Goal: Complete application form: Complete application form

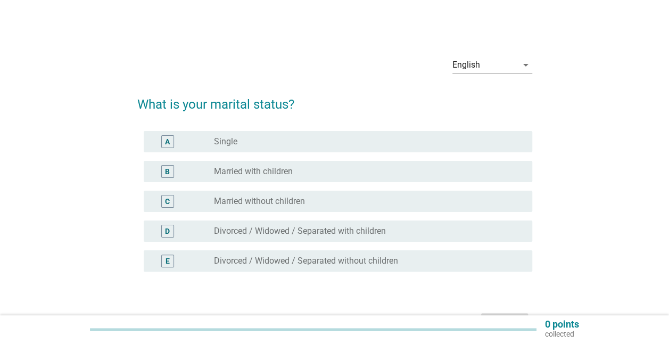
click at [310, 177] on div "radio_button_unchecked Married with children" at bounding box center [369, 171] width 310 height 13
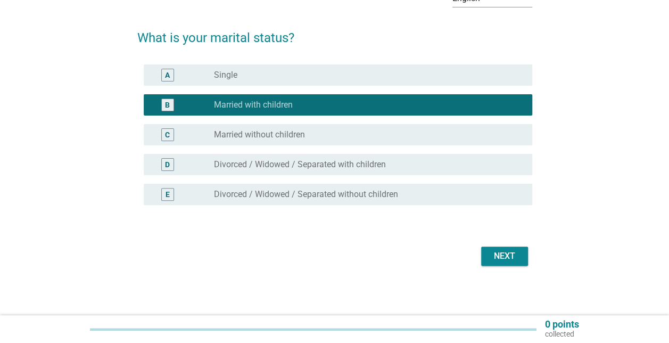
scroll to position [68, 0]
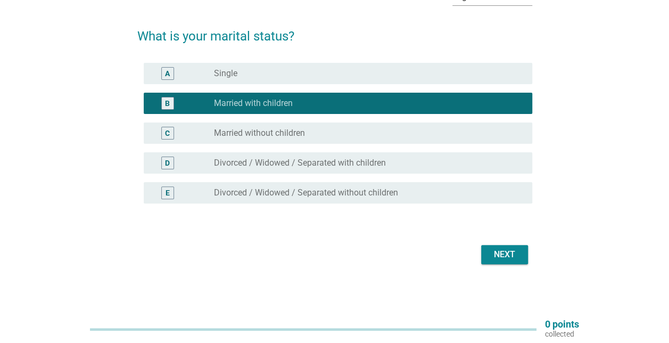
click at [509, 254] on div "Next" at bounding box center [505, 254] width 30 height 13
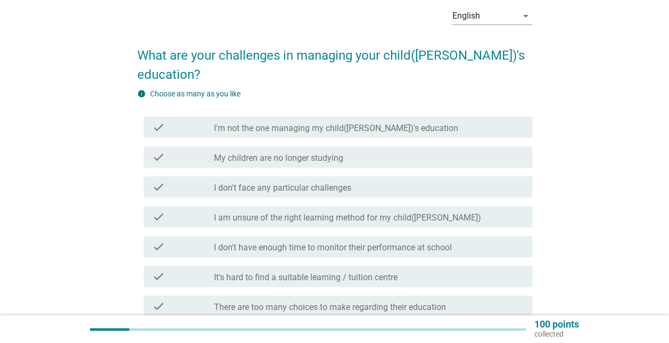
scroll to position [106, 0]
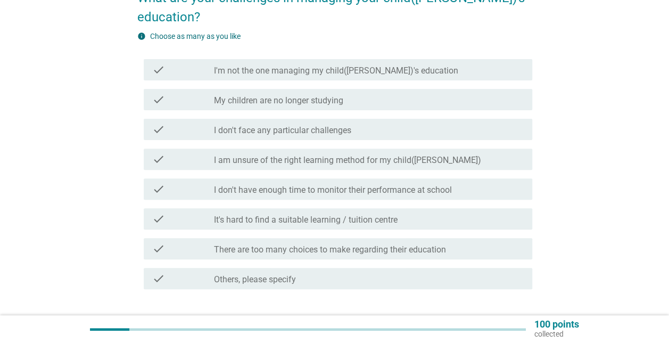
click at [378, 149] on div "check check_box_outline_blank I am unsure of the right learning method for my c…" at bounding box center [338, 159] width 389 height 21
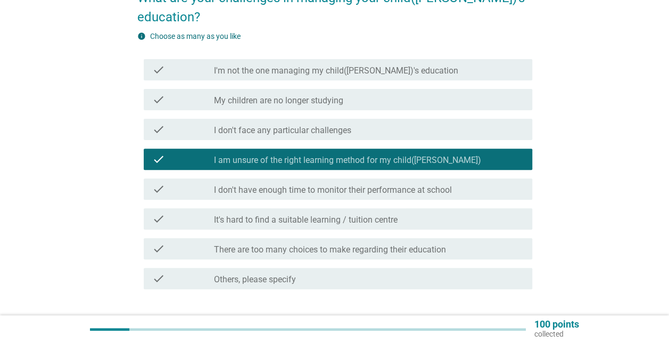
click at [408, 185] on label "I don't have enough time to monitor their performance at school" at bounding box center [333, 190] width 238 height 11
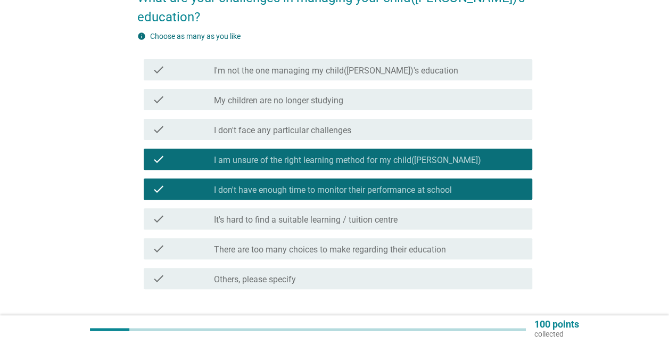
click at [412, 212] on div "check_box_outline_blank It's hard to find a suitable learning / tuition centre" at bounding box center [369, 218] width 310 height 13
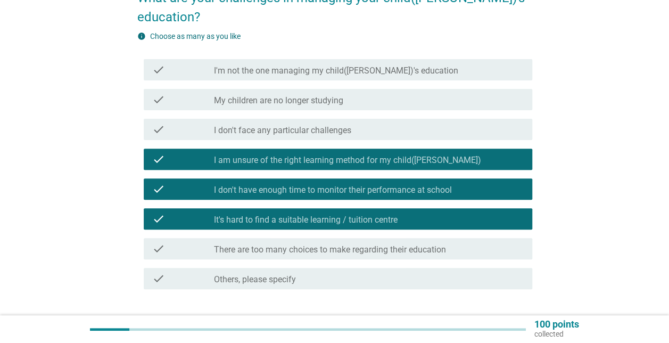
click at [414, 244] on label "There are too many choices to make regarding their education" at bounding box center [330, 249] width 232 height 11
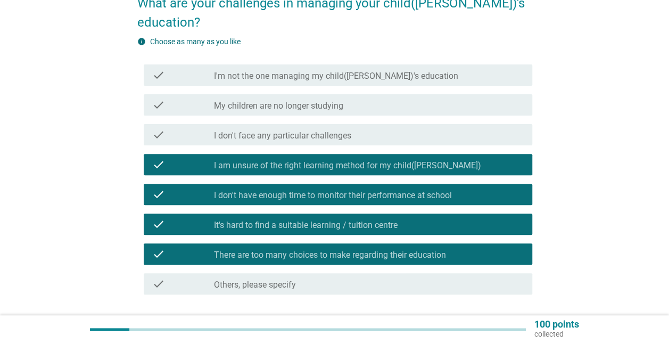
scroll to position [160, 0]
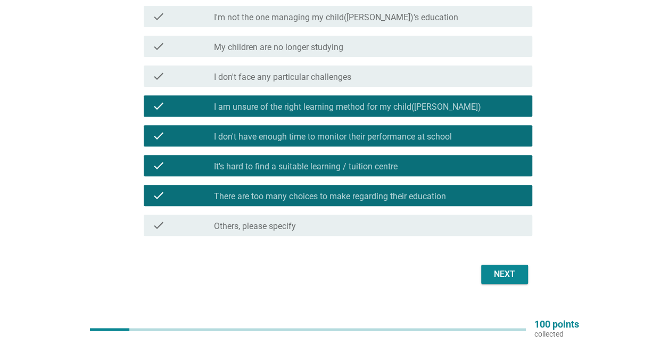
click at [335, 219] on div "check_box_outline_blank Others, please specify" at bounding box center [369, 225] width 310 height 13
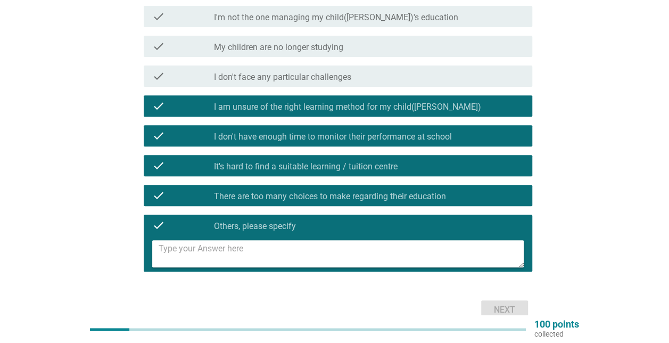
click at [348, 240] on textarea at bounding box center [341, 253] width 365 height 27
type textarea "Expensive school fees"
click at [503, 303] on div "Next" at bounding box center [505, 309] width 30 height 13
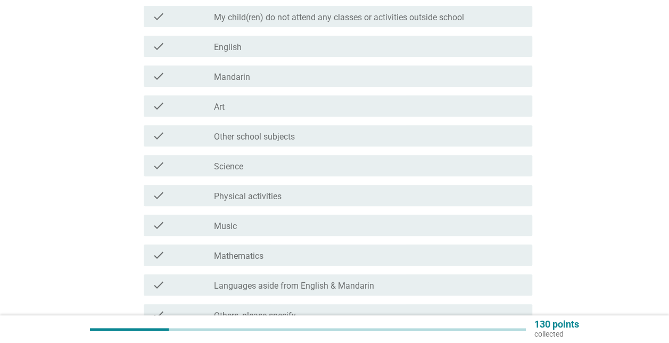
scroll to position [0, 0]
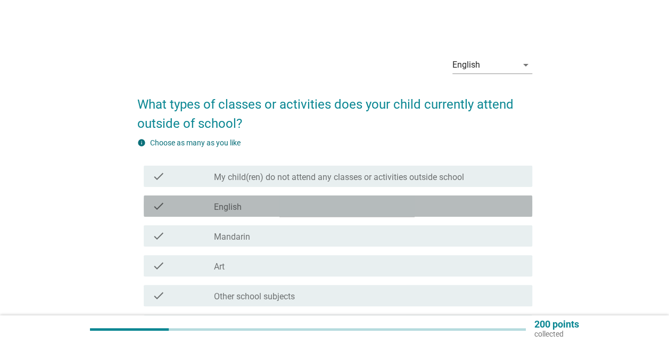
click at [322, 200] on div "check_box_outline_blank English" at bounding box center [369, 206] width 310 height 13
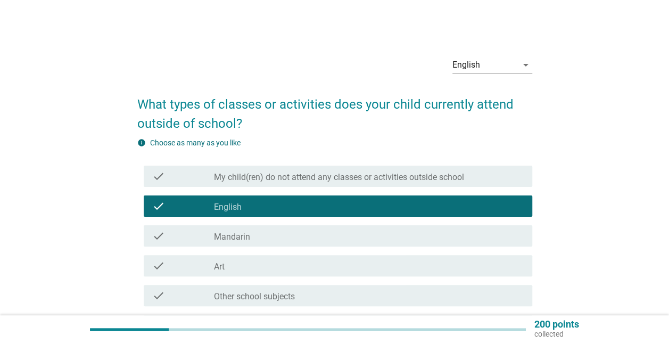
click at [301, 243] on div "check check_box_outline_blank Mandarin" at bounding box center [338, 235] width 389 height 21
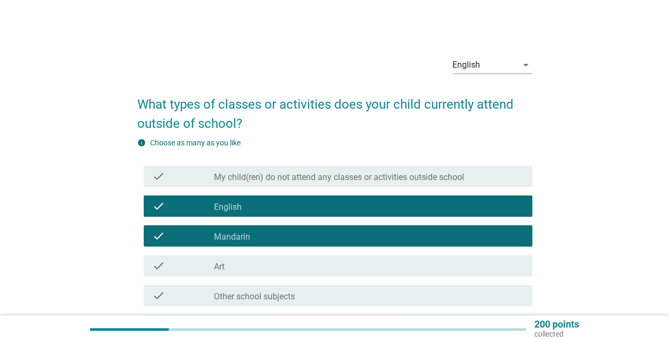
scroll to position [53, 0]
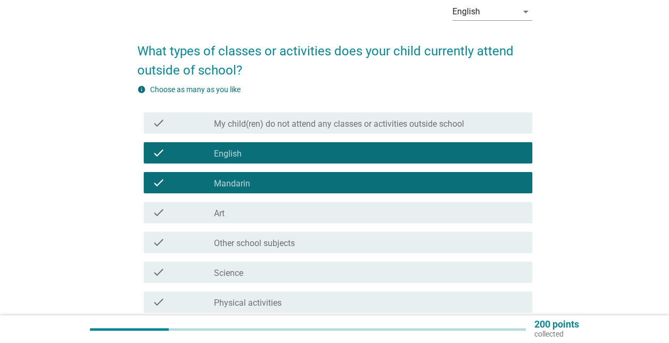
click at [304, 215] on div "check_box_outline_blank Art" at bounding box center [369, 212] width 310 height 13
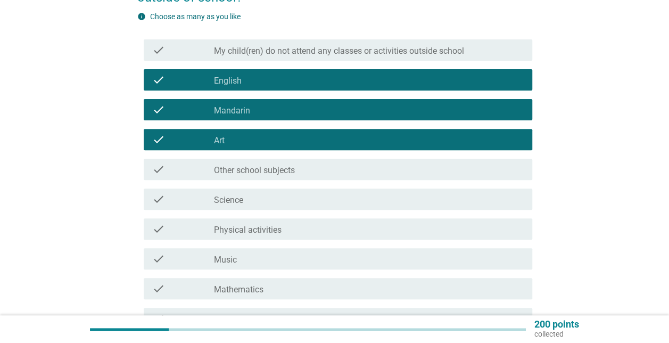
scroll to position [160, 0]
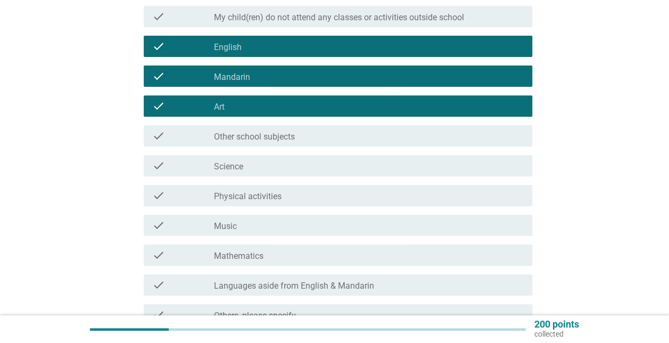
click at [304, 196] on div "check_box_outline_blank Physical activities" at bounding box center [369, 195] width 310 height 13
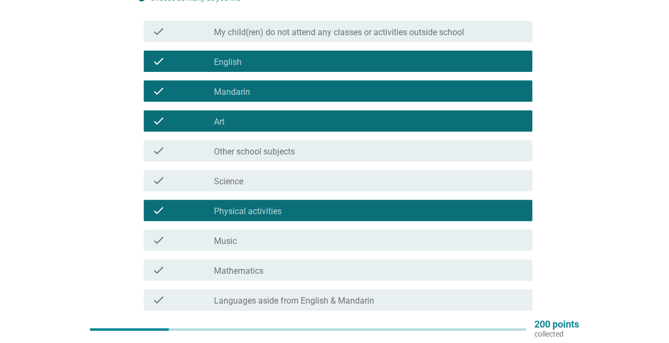
scroll to position [106, 0]
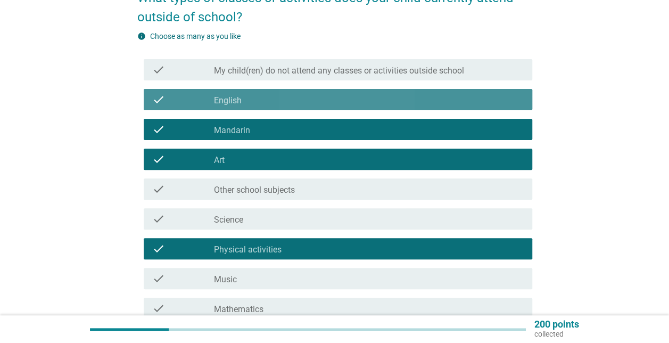
click at [325, 100] on div "check_box_outline_blank English" at bounding box center [369, 99] width 310 height 13
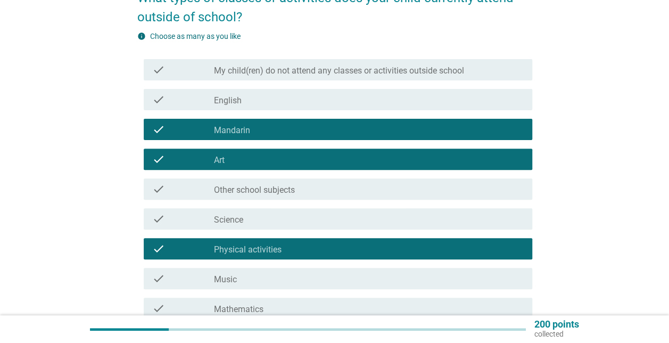
click at [331, 132] on div "check_box_outline_blank Mandarin" at bounding box center [369, 129] width 310 height 13
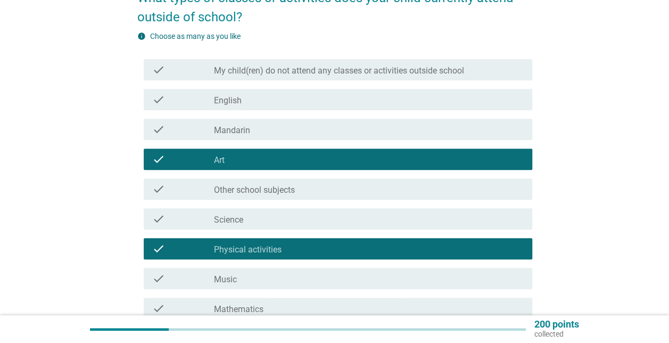
scroll to position [160, 0]
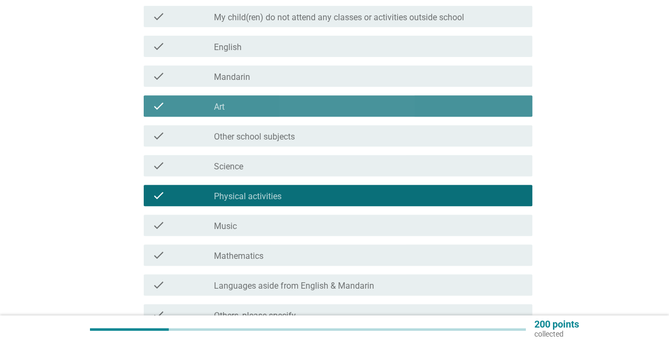
click at [345, 107] on div "check_box_outline_blank Art" at bounding box center [369, 106] width 310 height 13
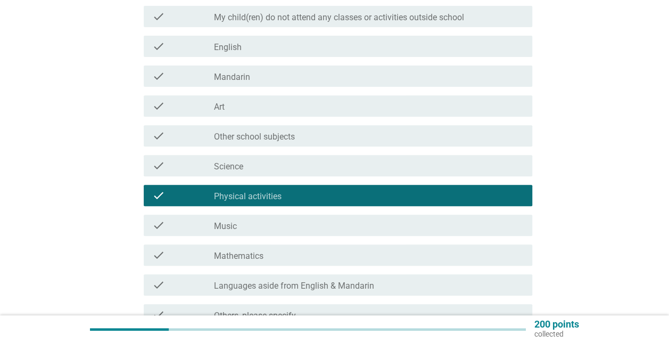
scroll to position [106, 0]
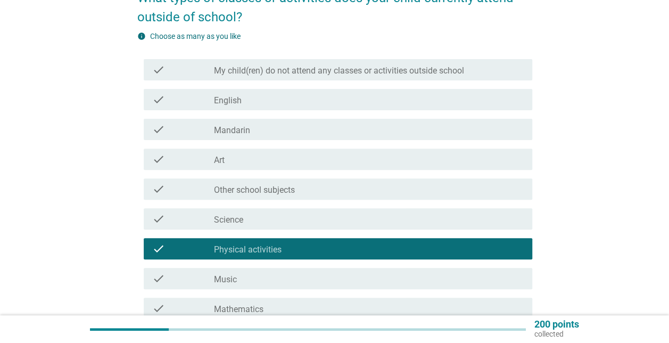
click at [361, 192] on div "check_box_outline_blank Other school subjects" at bounding box center [369, 189] width 310 height 13
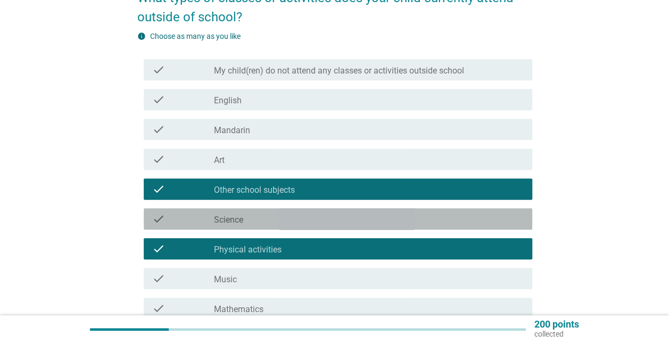
click at [357, 214] on div "check_box_outline_blank Science" at bounding box center [369, 218] width 310 height 13
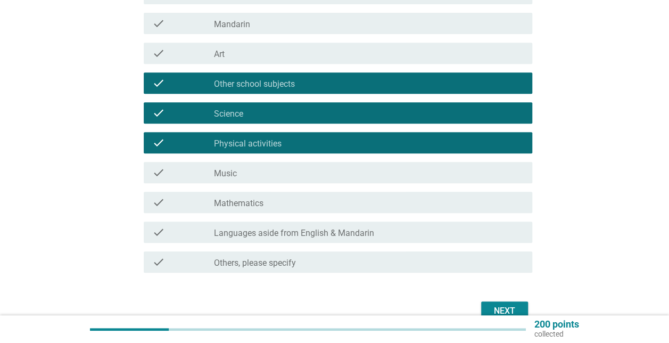
scroll to position [213, 0]
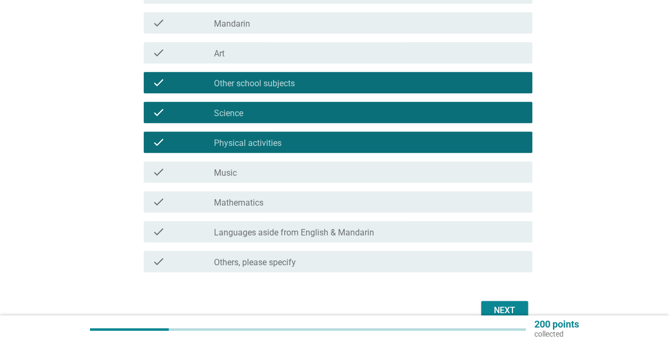
click at [370, 203] on div "check_box_outline_blank Mathematics" at bounding box center [369, 201] width 310 height 13
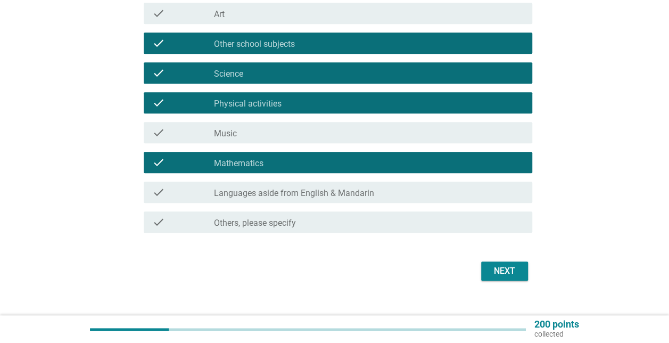
scroll to position [269, 0]
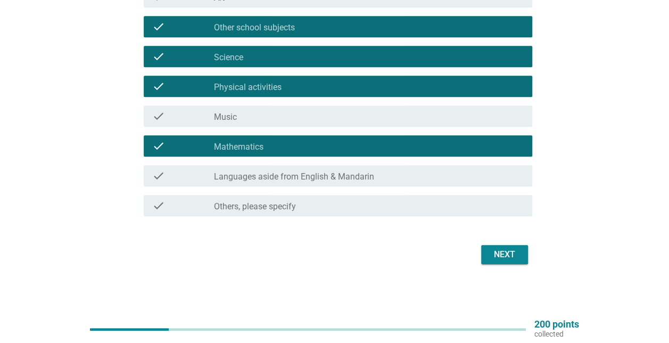
click at [494, 255] on div "Next" at bounding box center [505, 254] width 30 height 13
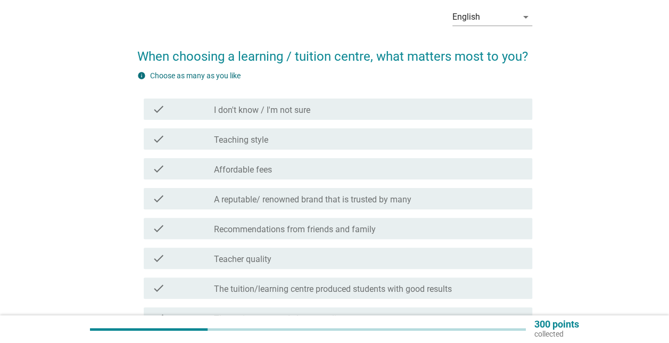
scroll to position [106, 0]
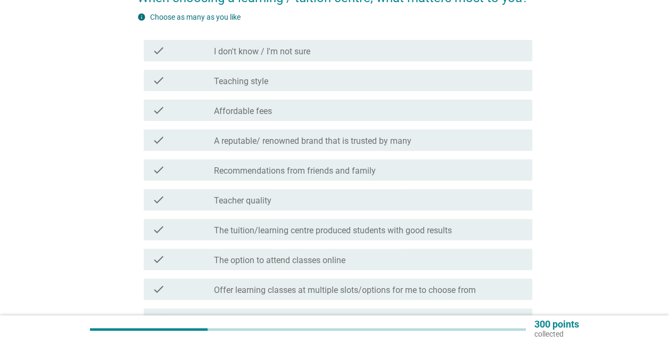
click at [306, 77] on div "check_box_outline_blank Teaching style" at bounding box center [369, 80] width 310 height 13
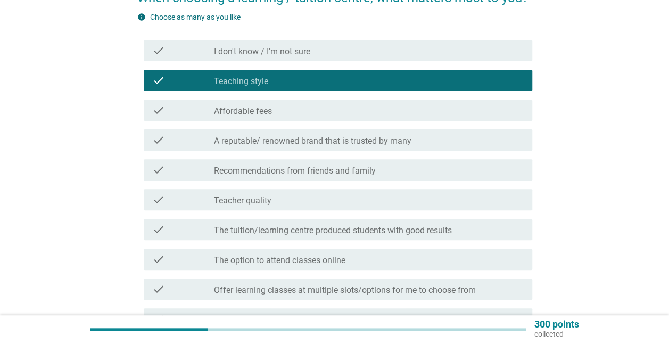
click at [316, 105] on div "check_box_outline_blank Affordable fees" at bounding box center [369, 110] width 310 height 13
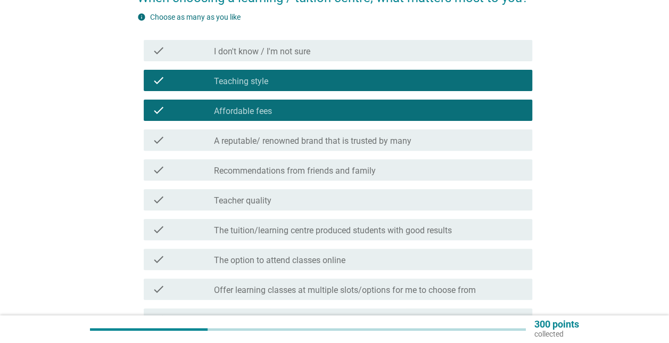
click at [330, 141] on label "A reputable/ renowned brand that is trusted by many" at bounding box center [312, 141] width 197 height 11
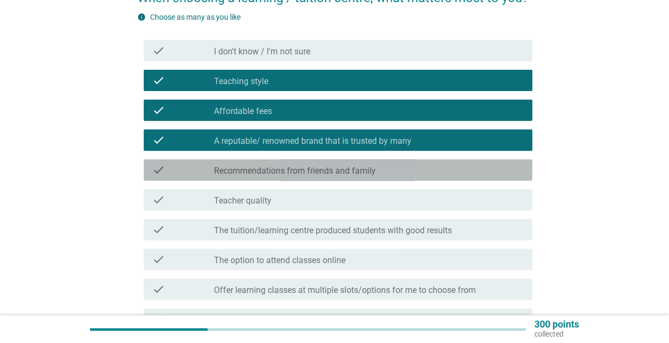
click at [342, 167] on label "Recommendations from friends and family" at bounding box center [295, 171] width 162 height 11
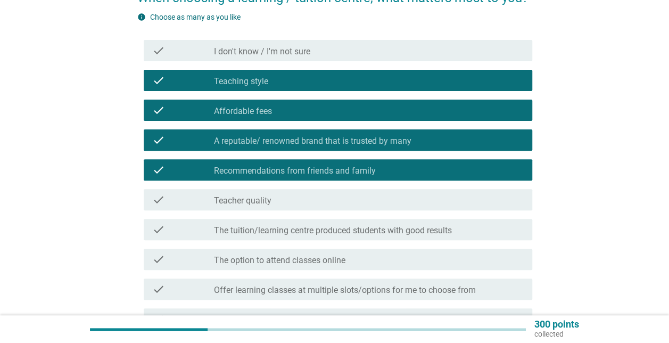
click at [347, 200] on div "check_box_outline_blank Teacher quality" at bounding box center [369, 199] width 310 height 13
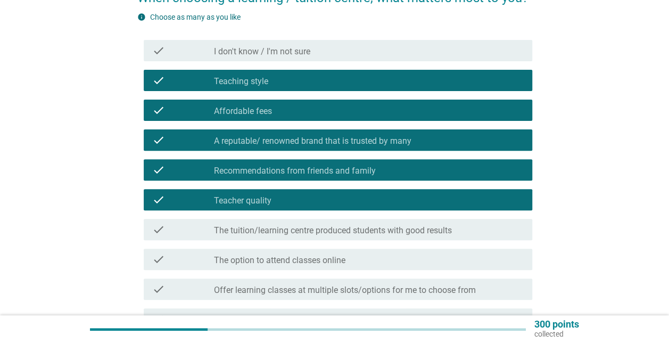
click at [356, 230] on label "The tuition/learning centre produced students with good results" at bounding box center [333, 230] width 238 height 11
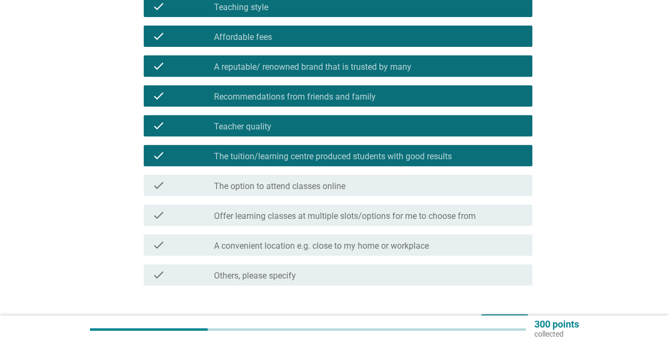
scroll to position [213, 0]
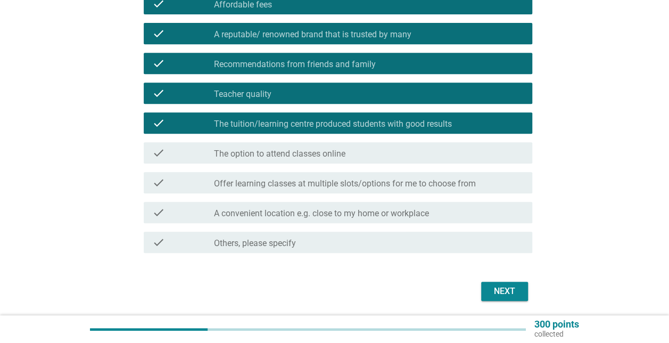
click at [356, 156] on div "check_box_outline_blank The option to attend classes online" at bounding box center [369, 152] width 310 height 13
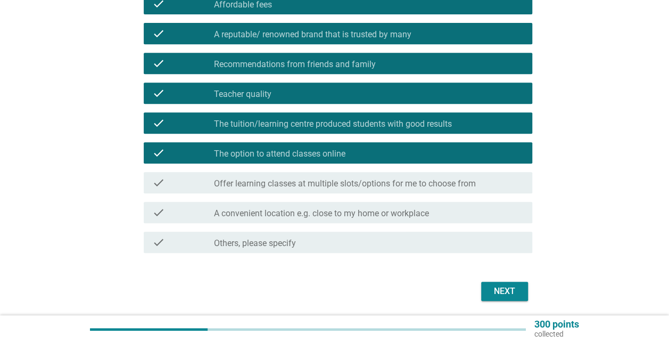
click at [359, 175] on div "check check_box_outline_blank Offer learning classes at multiple slots/options …" at bounding box center [338, 182] width 389 height 21
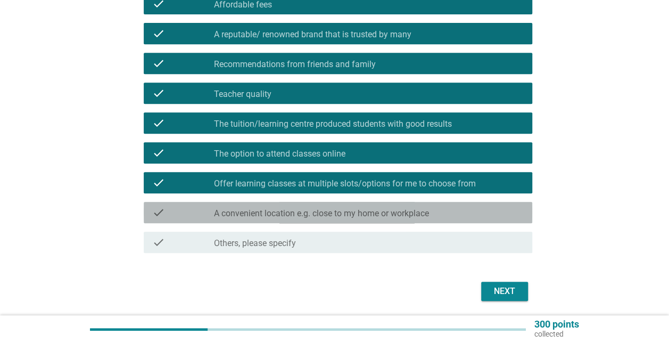
click at [365, 209] on label "A convenient location e.g. close to my home or workplace" at bounding box center [321, 213] width 215 height 11
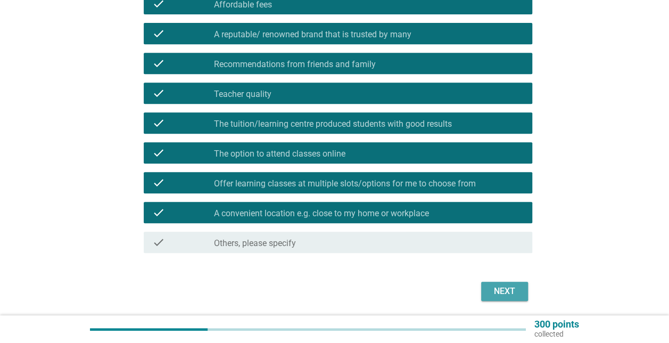
click at [506, 297] on div "Next" at bounding box center [505, 291] width 30 height 13
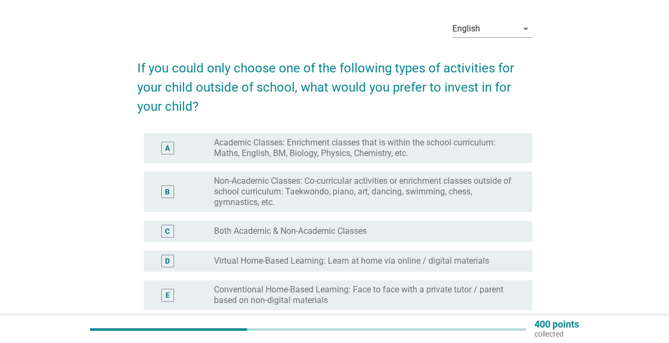
scroll to position [53, 0]
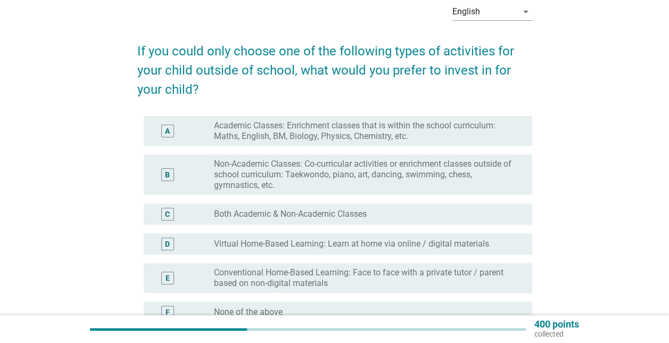
click at [344, 138] on label "Academic Classes: Enrichment classes that is within the school curriculum: Math…" at bounding box center [364, 130] width 301 height 21
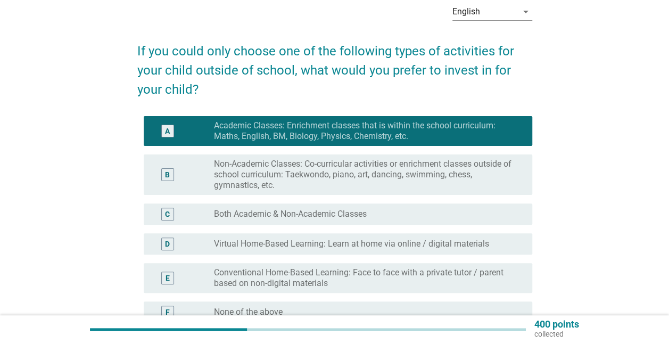
click at [351, 166] on label "Non-Academic Classes: Co-curricular activities or enrichment classes outside of…" at bounding box center [364, 175] width 301 height 32
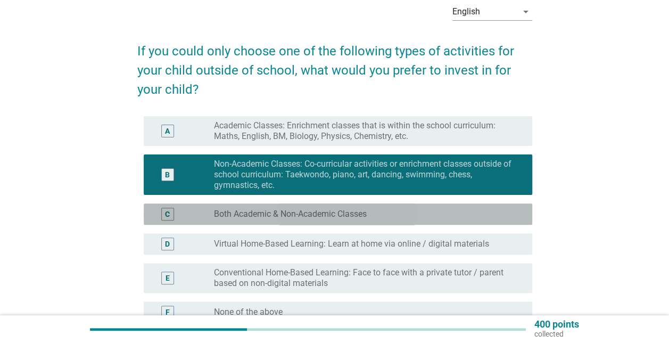
click at [395, 213] on div "radio_button_unchecked Both Academic & Non-Academic Classes" at bounding box center [364, 214] width 301 height 11
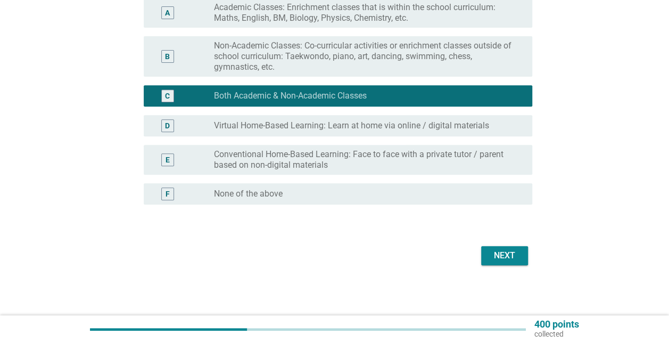
scroll to position [172, 0]
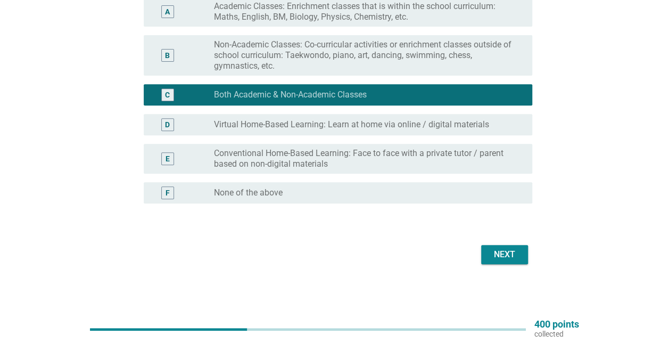
click at [500, 246] on button "Next" at bounding box center [504, 254] width 47 height 19
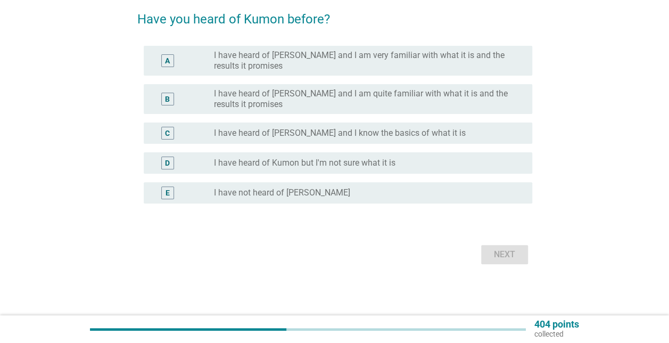
scroll to position [0, 0]
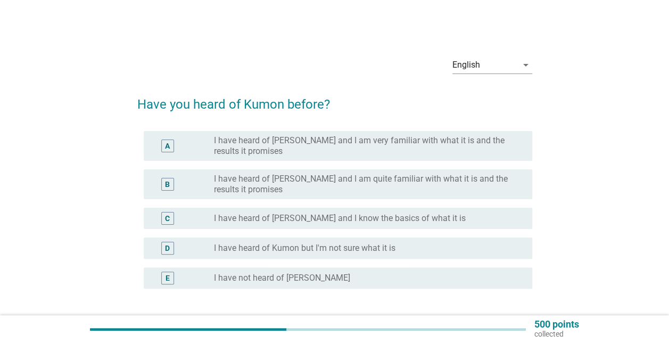
click at [343, 146] on label "I have heard of [PERSON_NAME] and I am very familiar with what it is and the re…" at bounding box center [364, 145] width 301 height 21
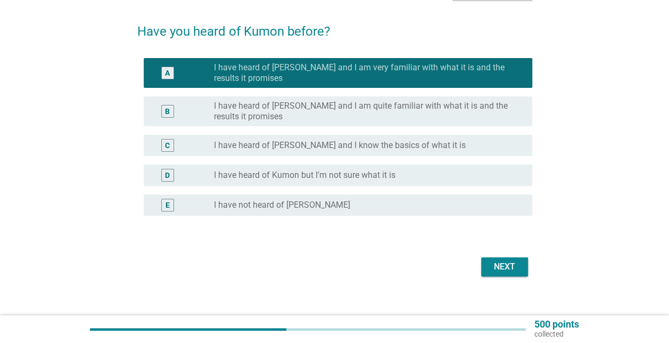
scroll to position [85, 0]
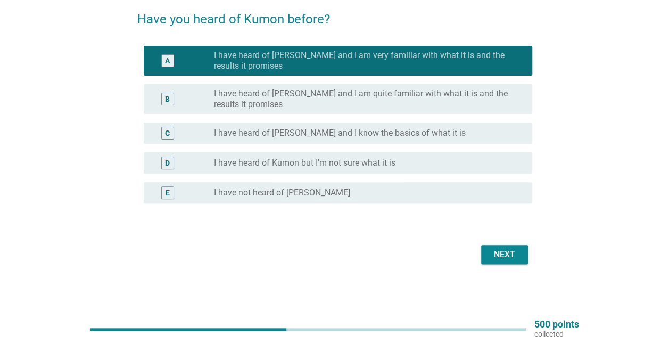
click at [499, 256] on div "Next" at bounding box center [505, 254] width 30 height 13
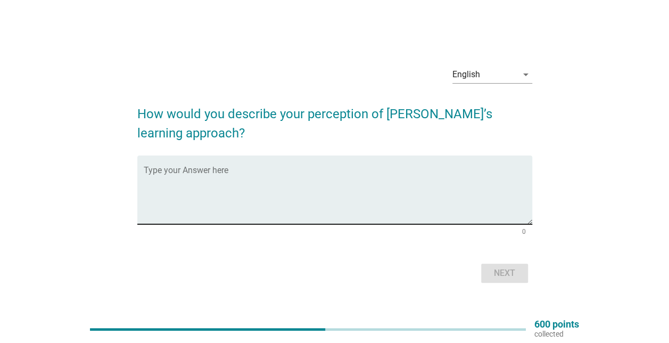
click at [347, 176] on textarea "Type your Answer here" at bounding box center [338, 196] width 389 height 56
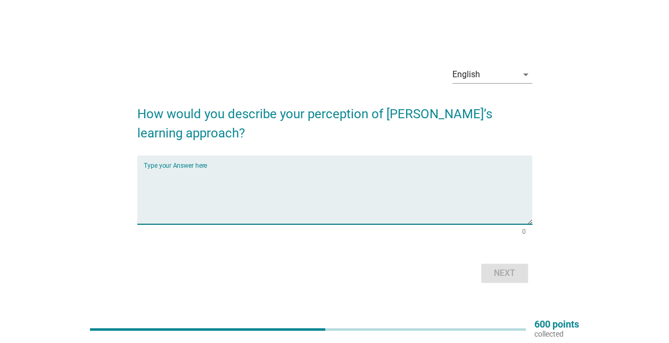
type textarea "L"
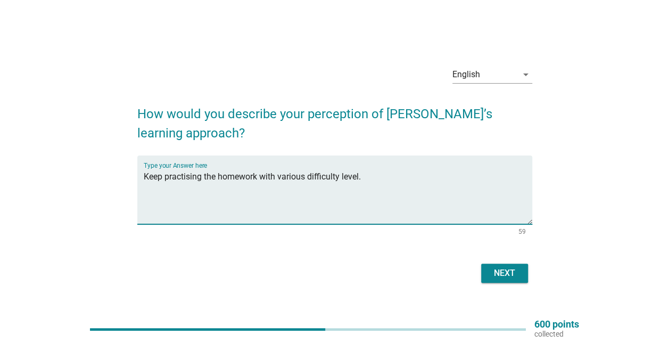
type textarea "Keep practising the homework with various difficulty level."
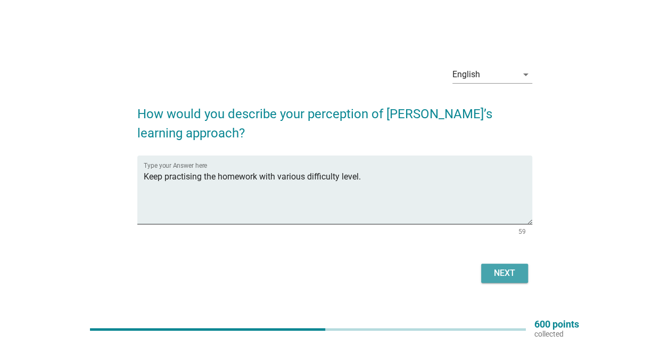
click at [509, 274] on div "Next" at bounding box center [505, 273] width 30 height 13
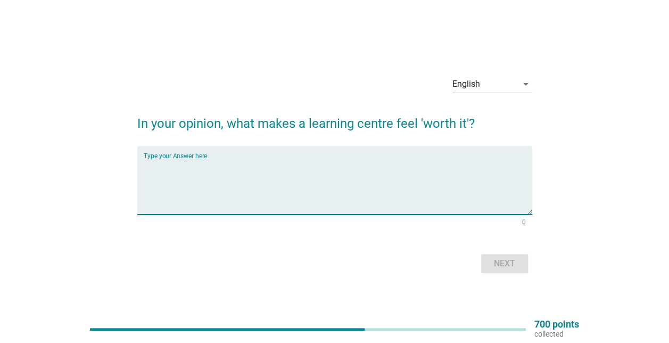
click at [359, 180] on textarea "Type your Answer here" at bounding box center [338, 187] width 389 height 56
type textarea "1-1 guidance"
click at [499, 261] on div "Next" at bounding box center [505, 263] width 30 height 13
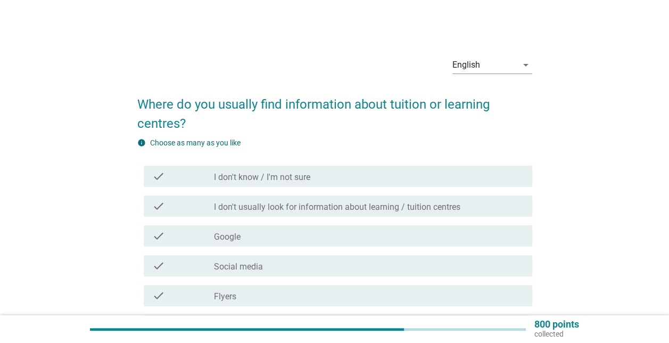
scroll to position [53, 0]
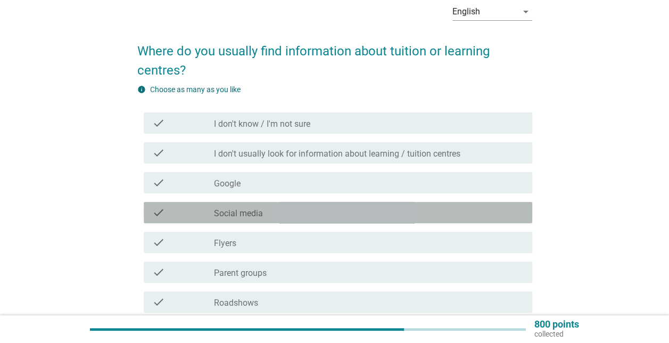
click at [336, 212] on div "check_box_outline_blank Social media" at bounding box center [369, 212] width 310 height 13
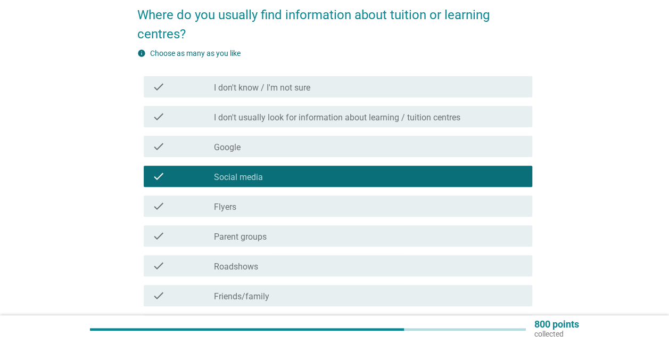
scroll to position [106, 0]
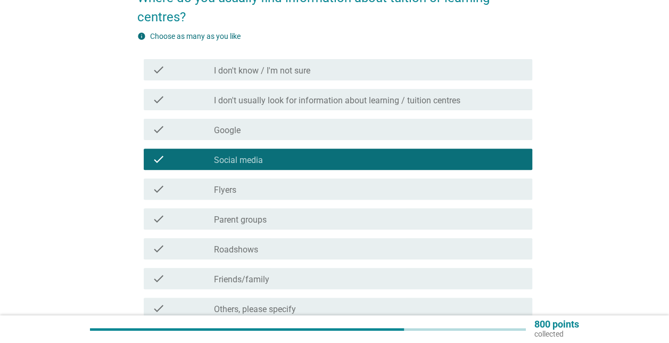
click at [337, 221] on div "check_box_outline_blank Parent groups" at bounding box center [369, 218] width 310 height 13
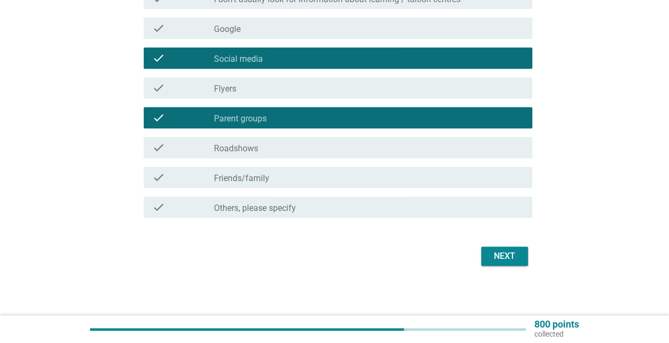
scroll to position [209, 0]
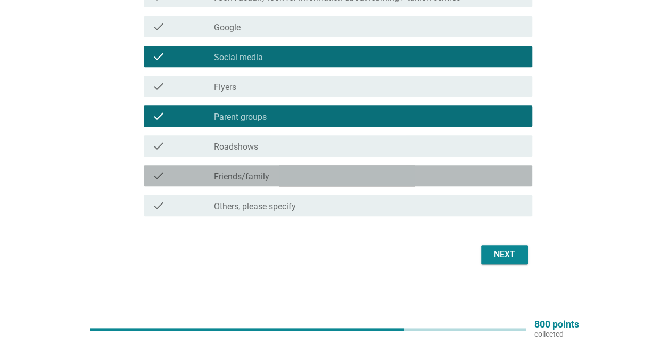
click at [303, 176] on div "check_box_outline_blank Friends/family" at bounding box center [369, 175] width 310 height 13
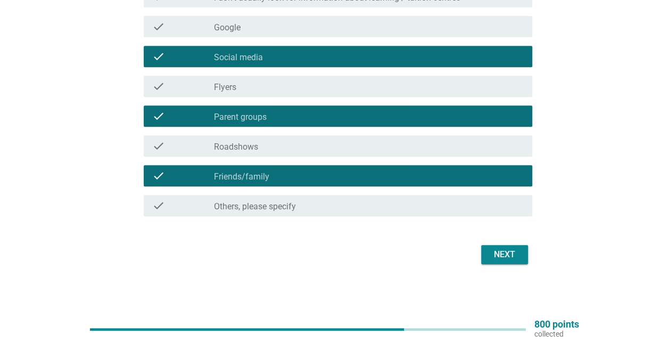
click at [506, 253] on div "Next" at bounding box center [505, 254] width 30 height 13
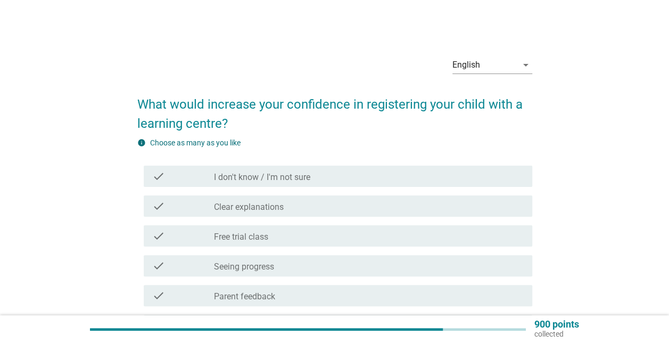
scroll to position [53, 0]
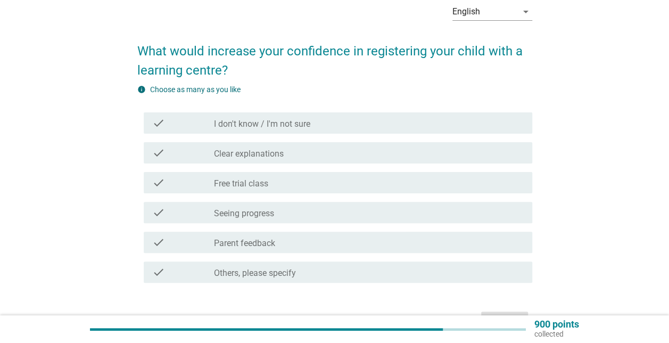
click at [357, 155] on div "check_box_outline_blank Clear explanations" at bounding box center [369, 152] width 310 height 13
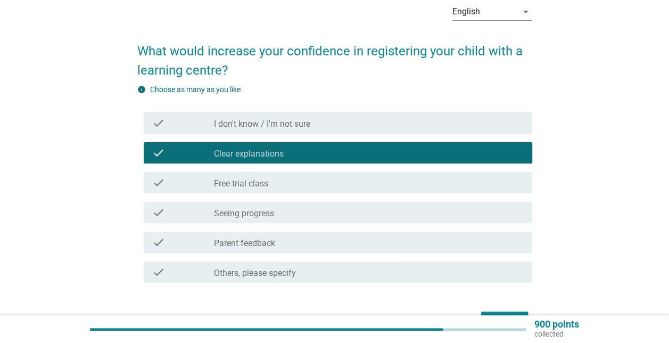
click at [357, 178] on div "check_box_outline_blank Free trial class" at bounding box center [369, 182] width 310 height 13
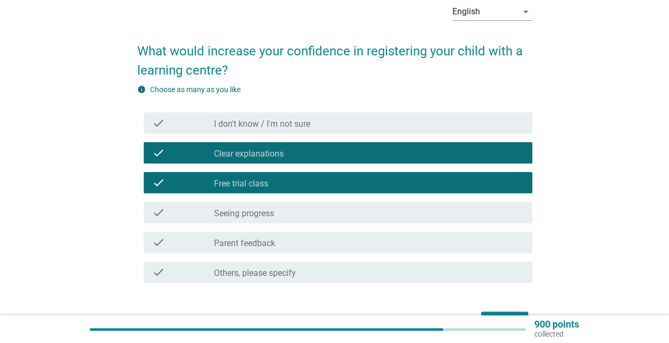
click at [364, 212] on div "check_box_outline_blank Seeing progress" at bounding box center [369, 212] width 310 height 13
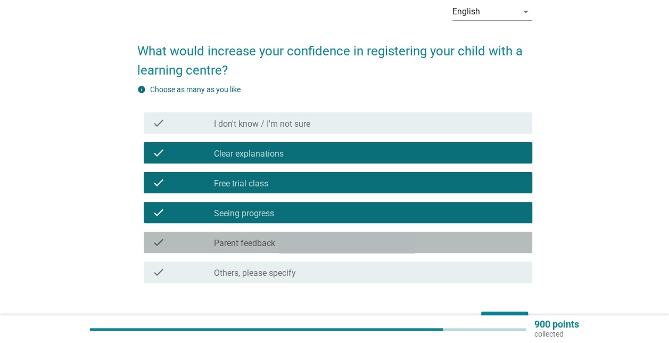
click at [367, 242] on div "check_box_outline_blank Parent feedback" at bounding box center [369, 242] width 310 height 13
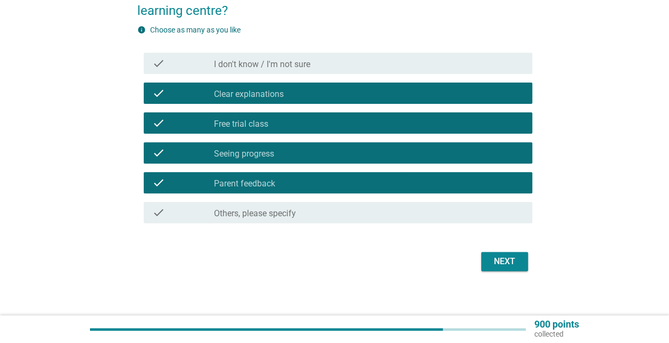
scroll to position [120, 0]
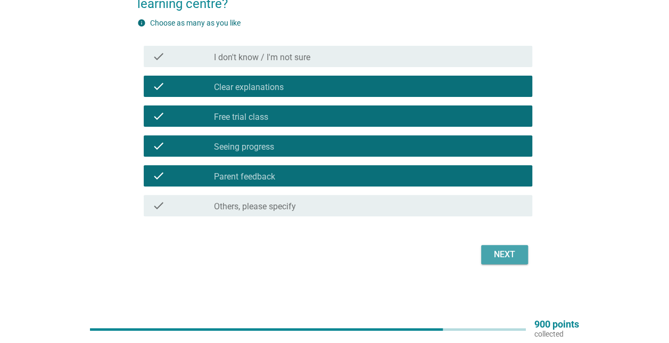
click at [510, 253] on div "Next" at bounding box center [505, 254] width 30 height 13
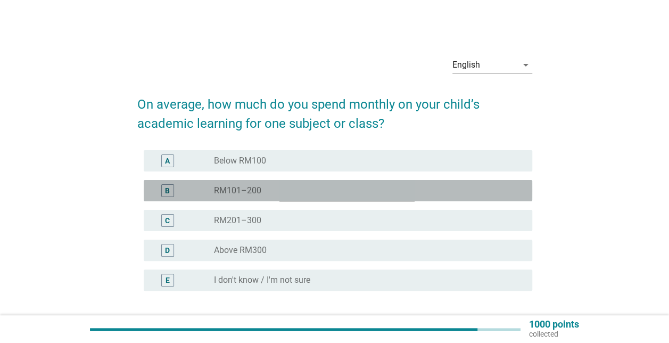
click at [330, 192] on div "radio_button_unchecked RM101–200" at bounding box center [364, 190] width 301 height 11
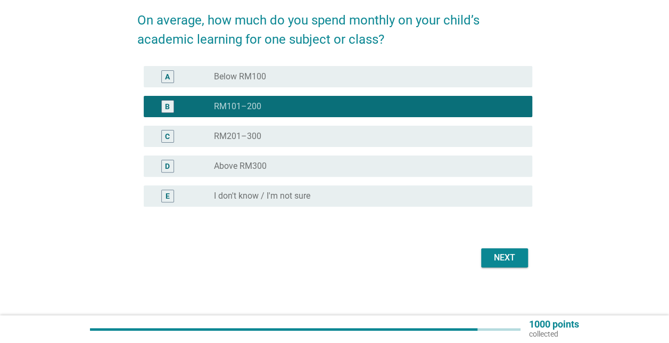
scroll to position [87, 0]
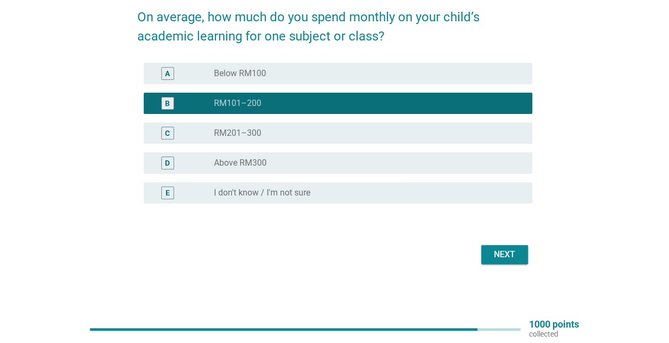
click at [510, 254] on div "Next" at bounding box center [505, 254] width 30 height 13
